Goal: Transaction & Acquisition: Purchase product/service

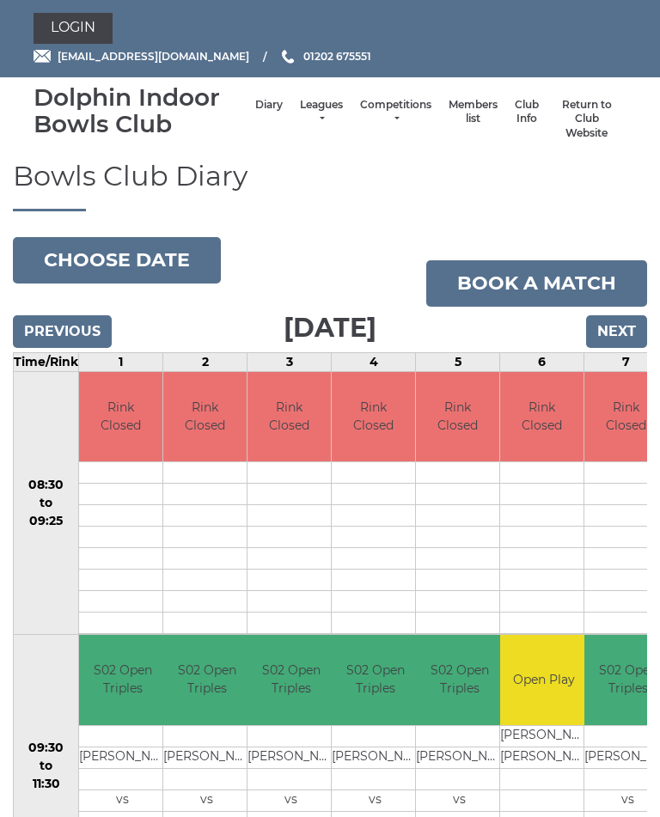
click at [76, 23] on link "Login" at bounding box center [73, 28] width 79 height 31
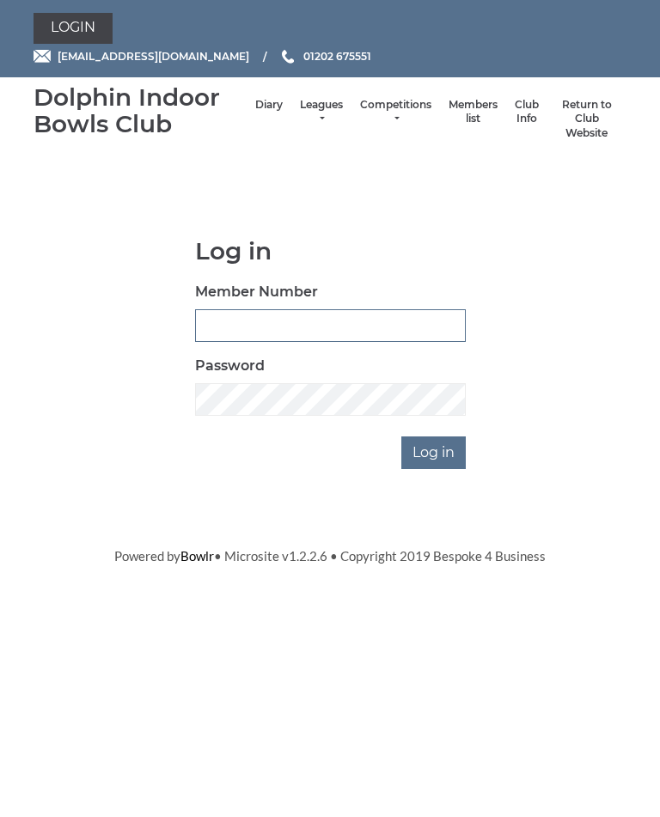
type input "2891"
click at [435, 450] on input "Log in" at bounding box center [433, 453] width 64 height 33
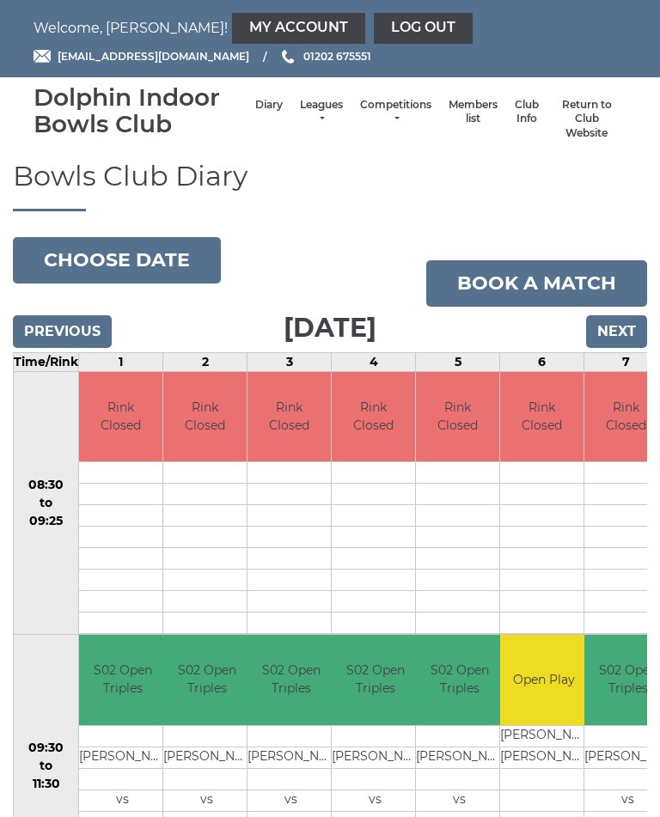
click at [232, 27] on link "My Account" at bounding box center [298, 28] width 133 height 31
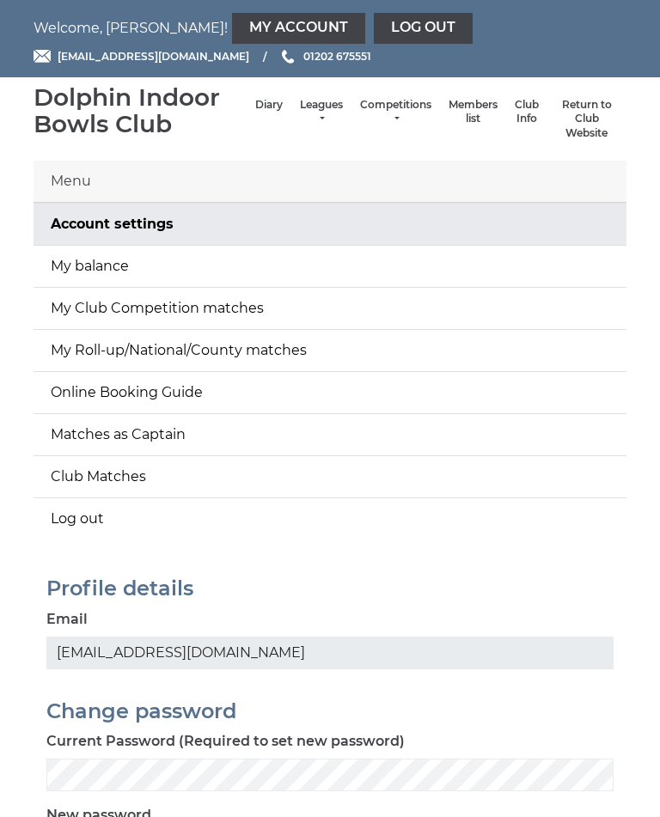
click at [217, 274] on link "My balance" at bounding box center [330, 266] width 593 height 41
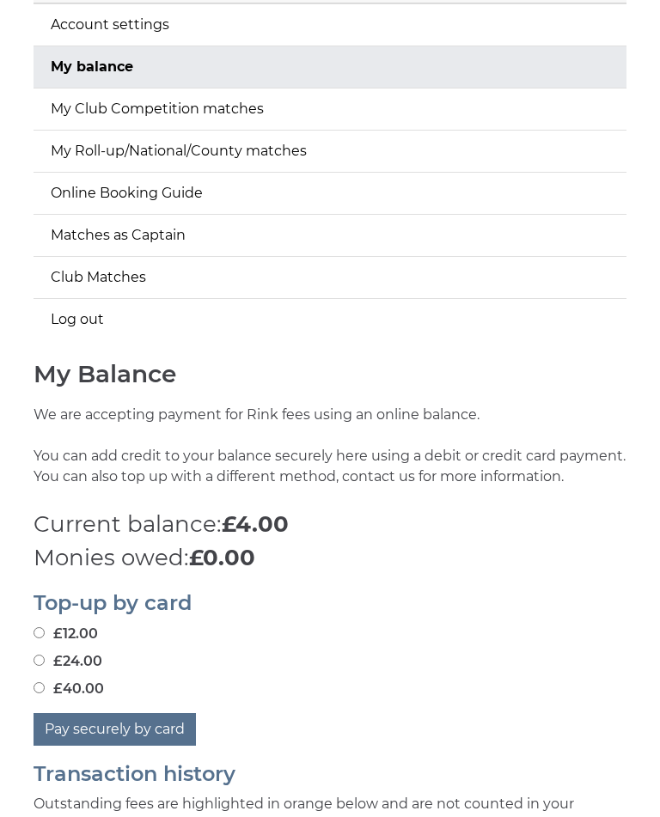
scroll to position [329, 0]
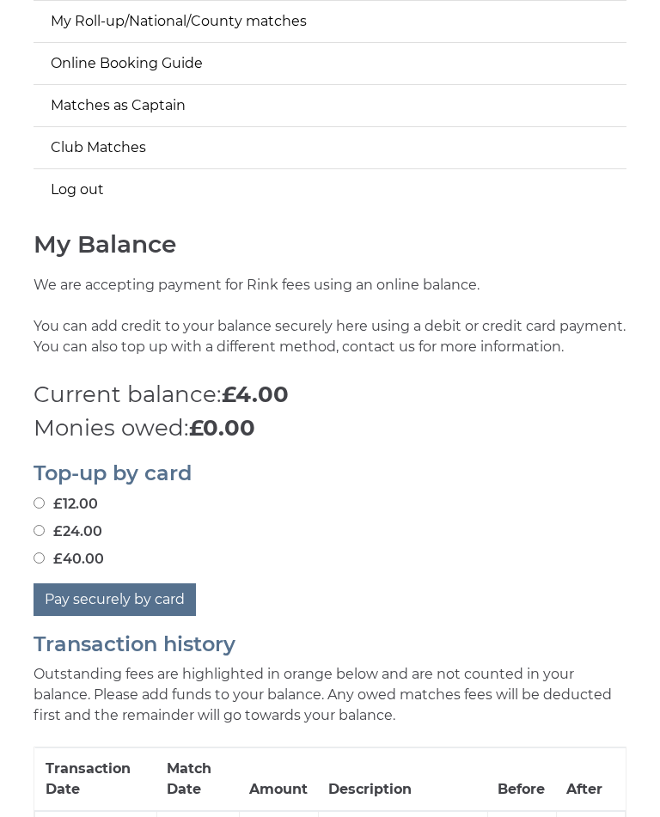
click at [114, 598] on button "Pay securely by card" at bounding box center [115, 599] width 162 height 33
click at [43, 530] on input "£24.00" at bounding box center [39, 530] width 11 height 11
radio input "true"
click at [133, 596] on button "Pay securely by card" at bounding box center [115, 599] width 162 height 33
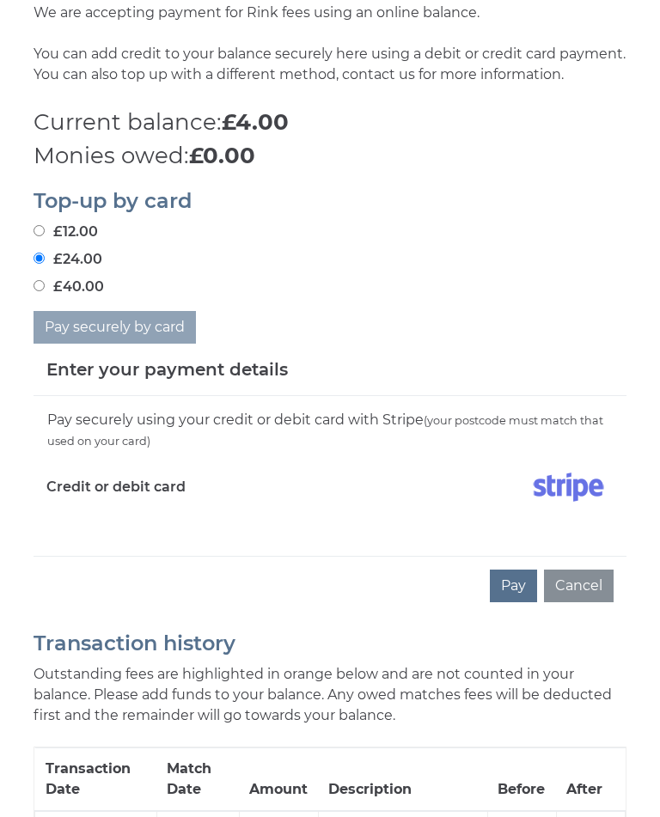
scroll to position [624, 0]
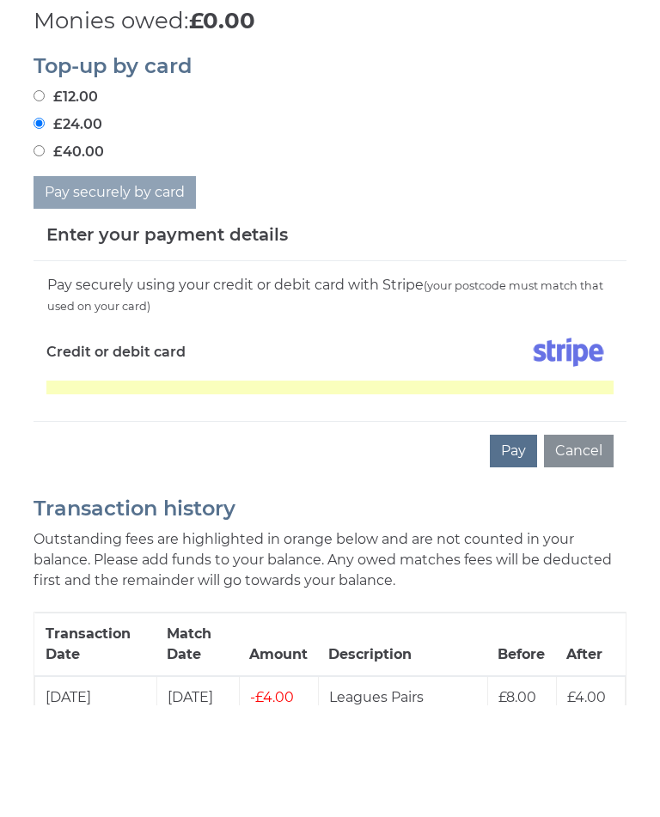
click at [521, 547] on button "Pay" at bounding box center [513, 563] width 47 height 33
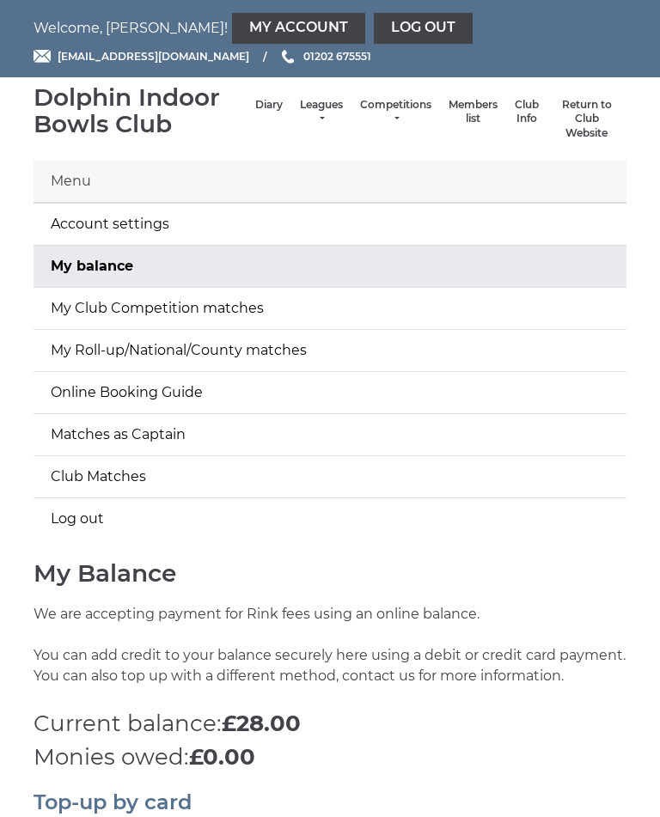
click at [374, 21] on link "Log out" at bounding box center [423, 28] width 99 height 31
